Goal: Navigation & Orientation: Find specific page/section

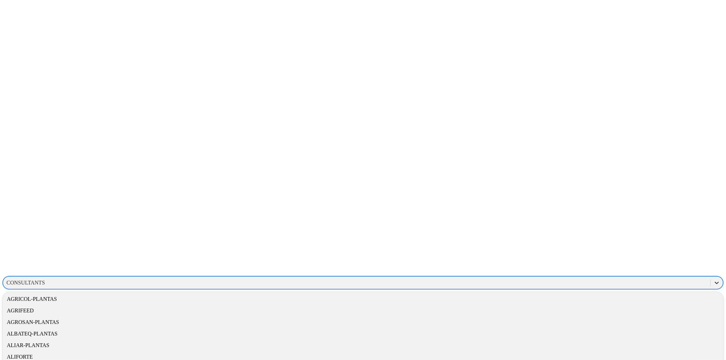
click at [713, 279] on icon at bounding box center [716, 282] width 7 height 7
click at [630, 358] on div "SAFETYINDEX" at bounding box center [363, 364] width 720 height 12
